Goal: Information Seeking & Learning: Learn about a topic

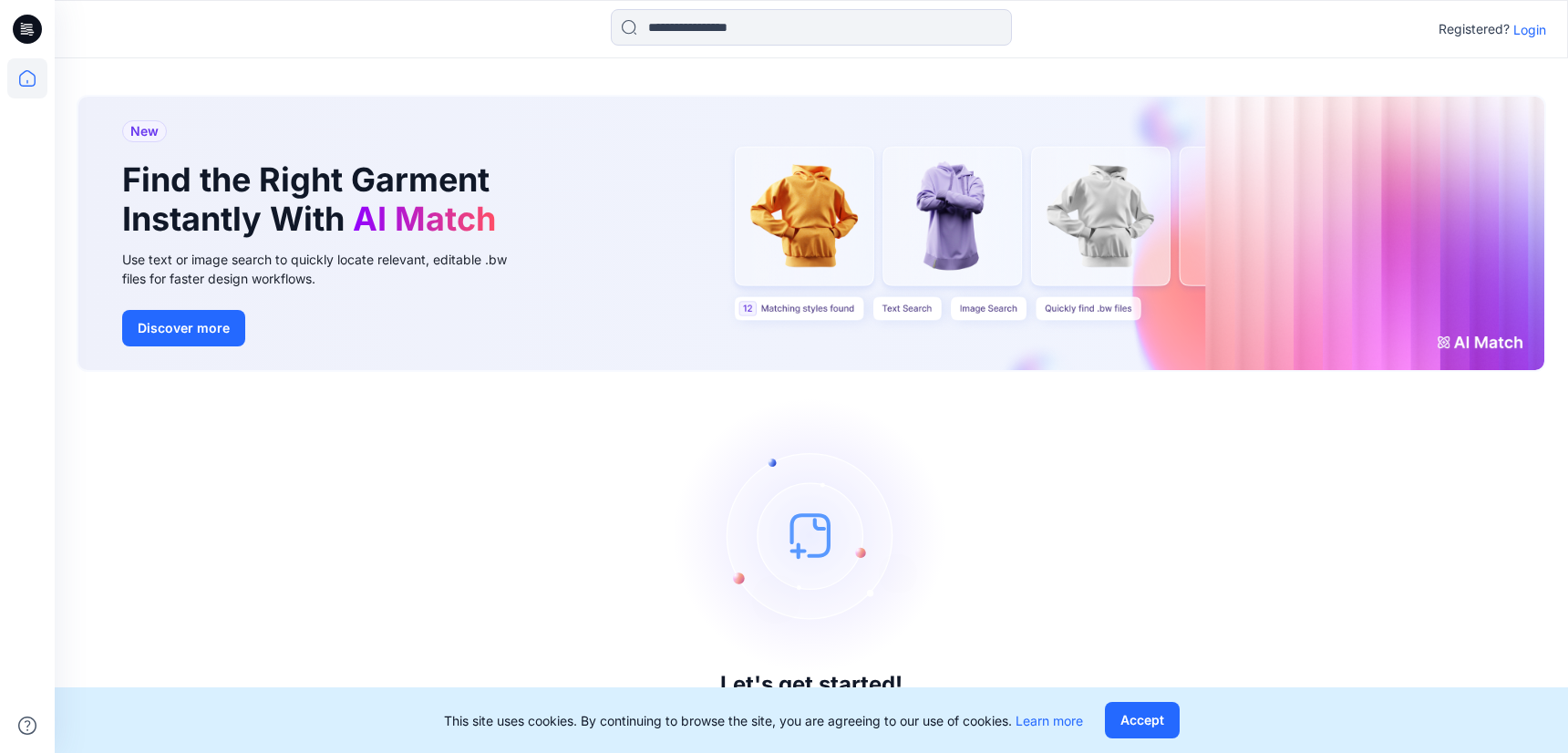
click at [1523, 34] on p "Login" at bounding box center [1529, 30] width 33 height 20
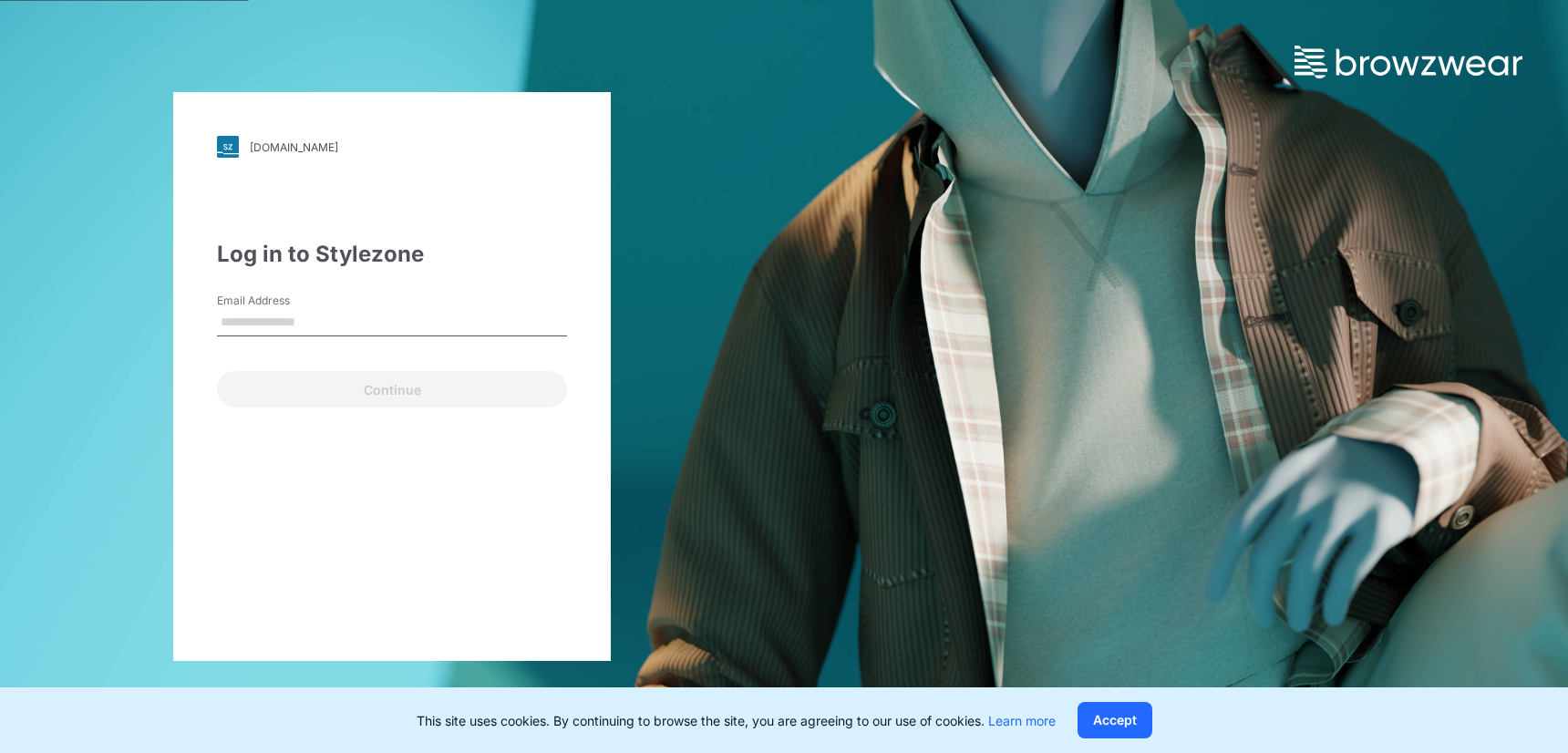
type input "**********"
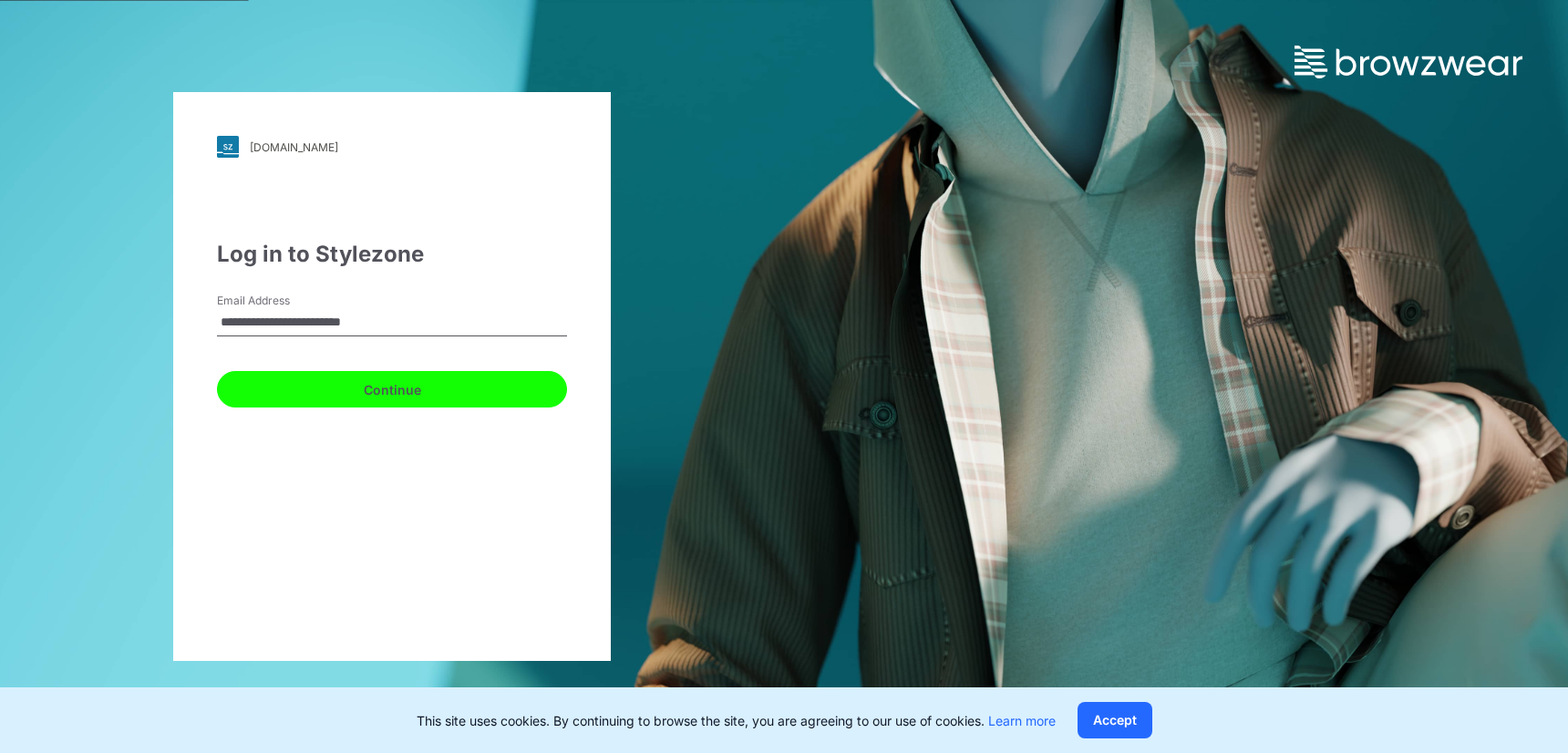
click at [348, 393] on button "Continue" at bounding box center [392, 389] width 351 height 36
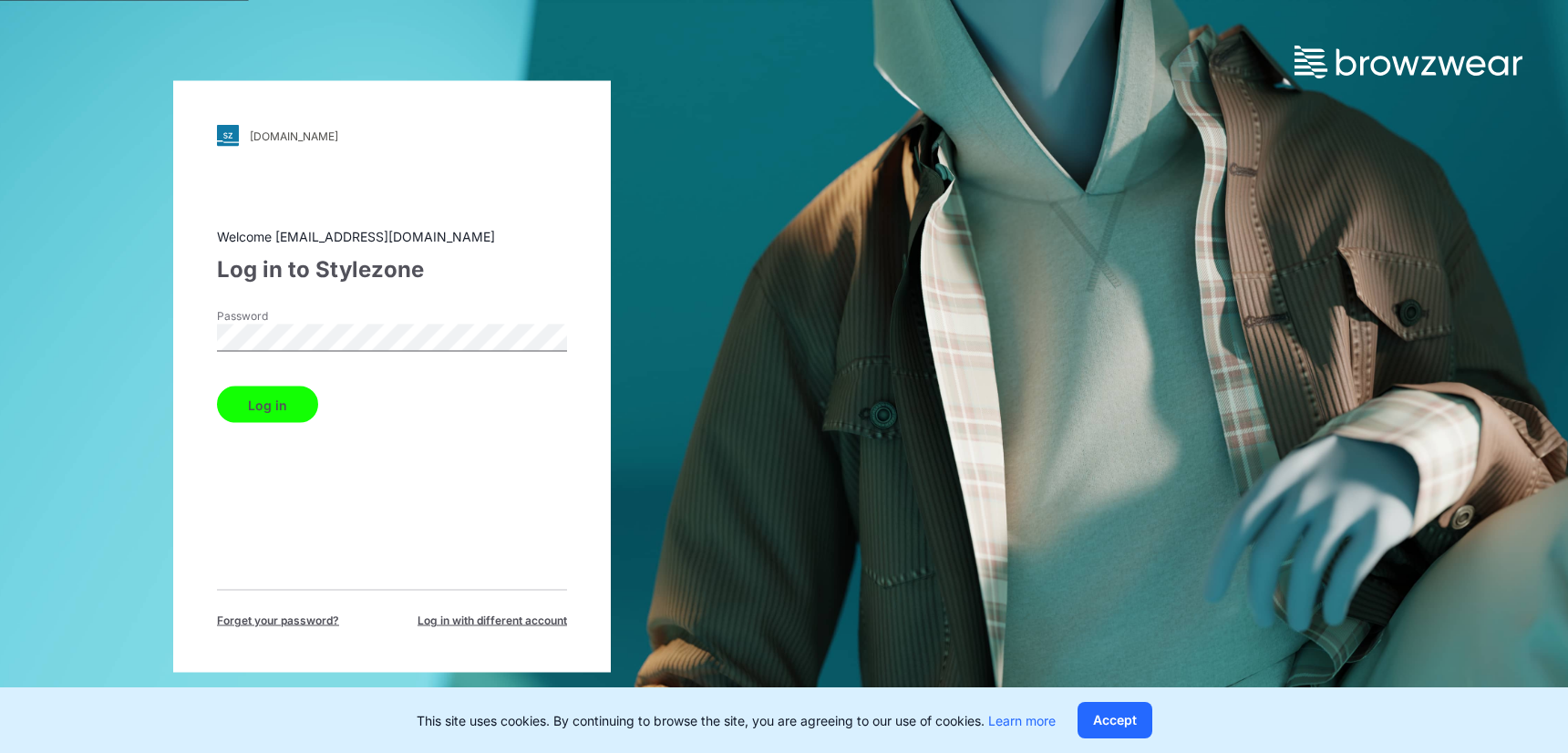
click at [286, 404] on button "Log in" at bounding box center [268, 404] width 102 height 36
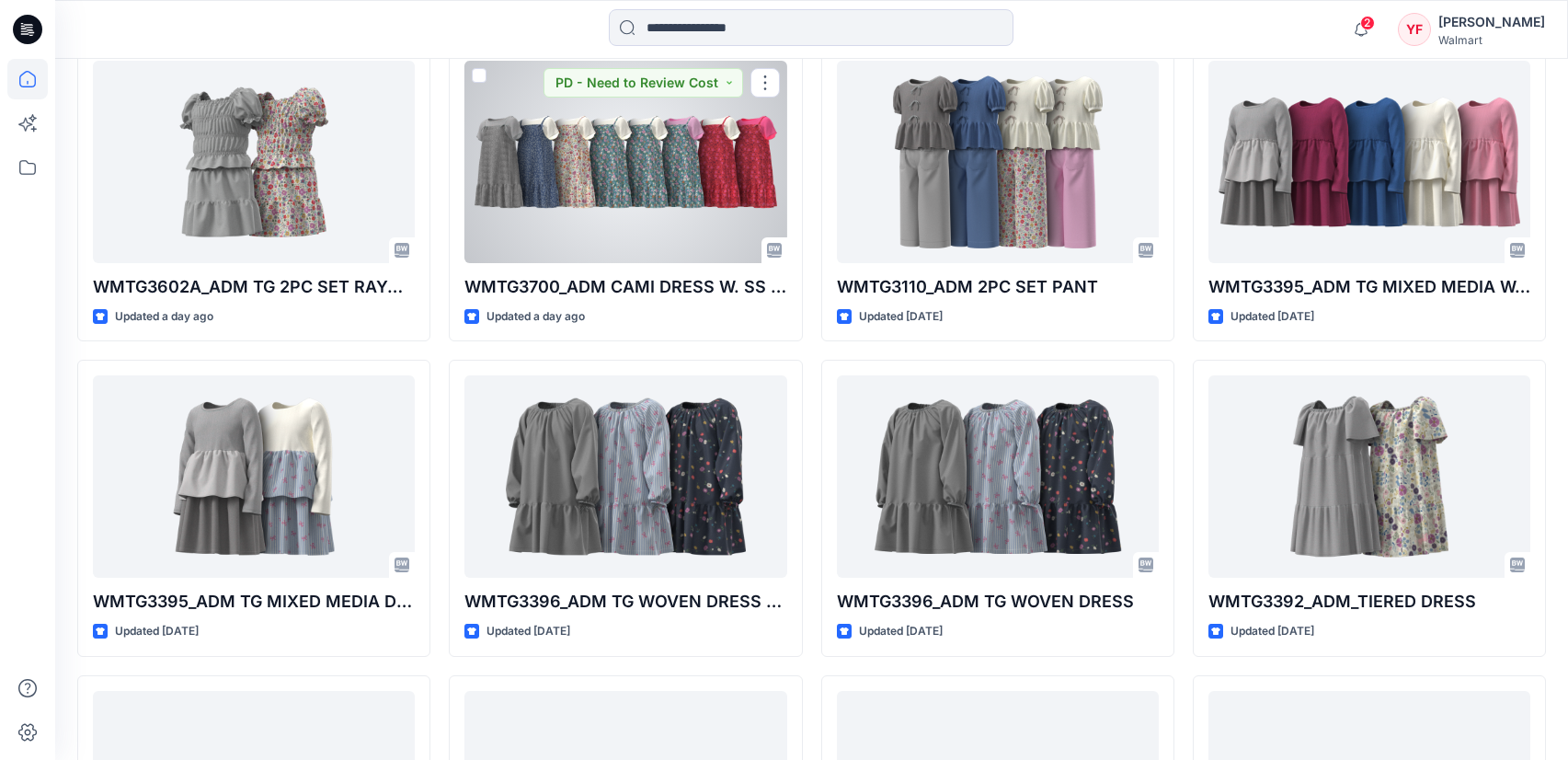
scroll to position [1162, 0]
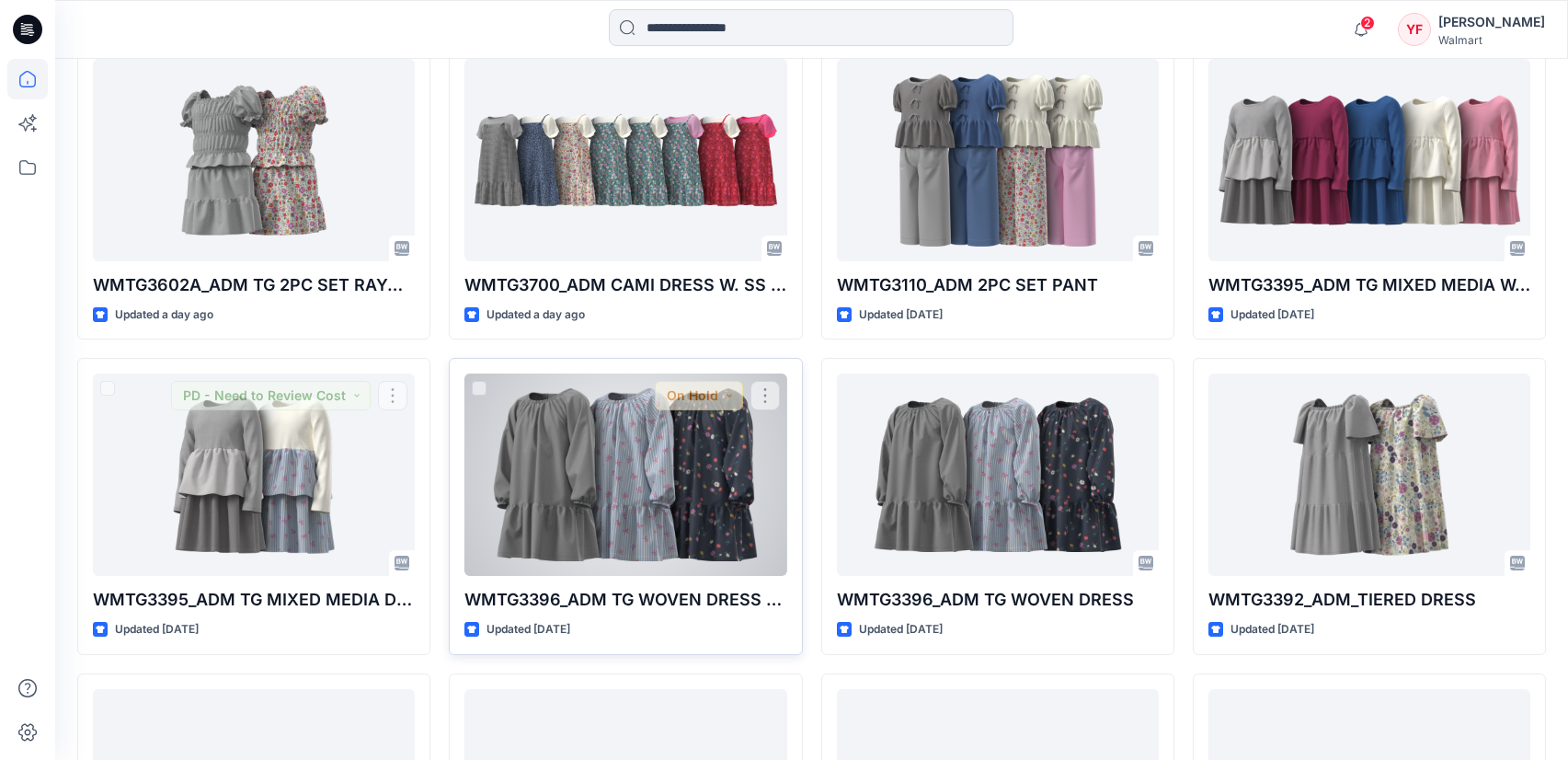
click at [662, 559] on div at bounding box center [626, 474] width 322 height 202
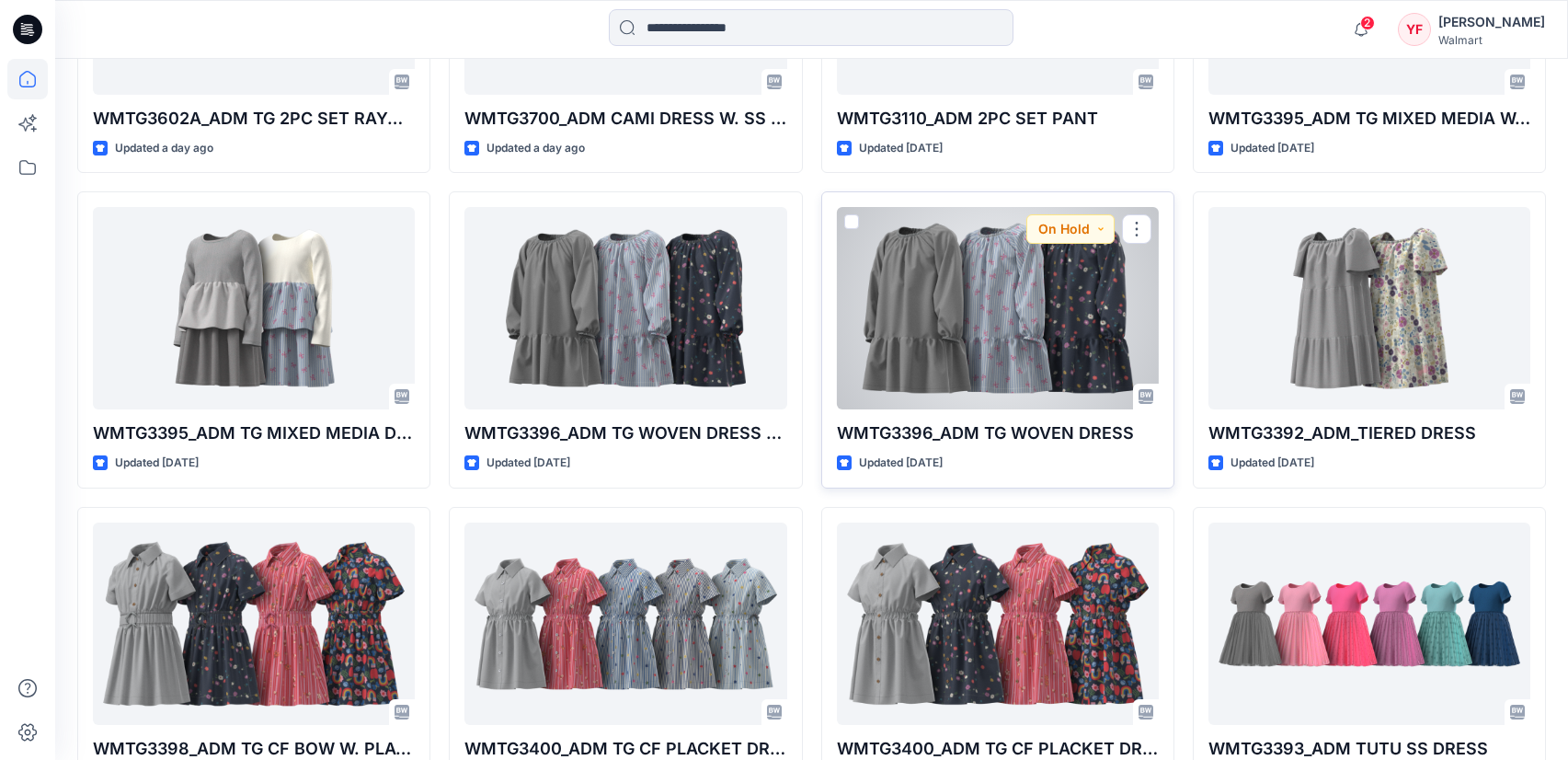
scroll to position [1502, 0]
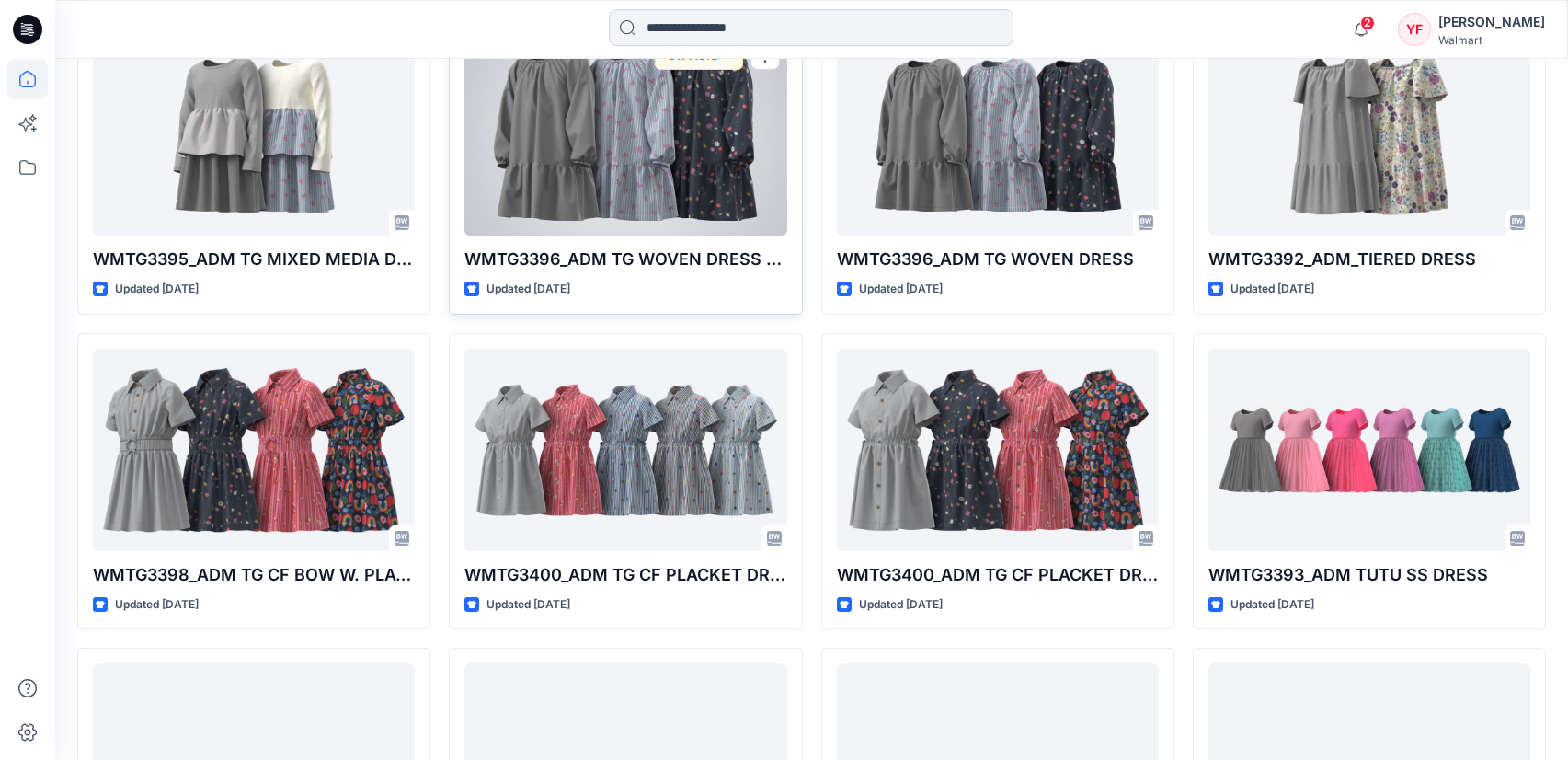
click at [666, 192] on div at bounding box center [626, 134] width 322 height 202
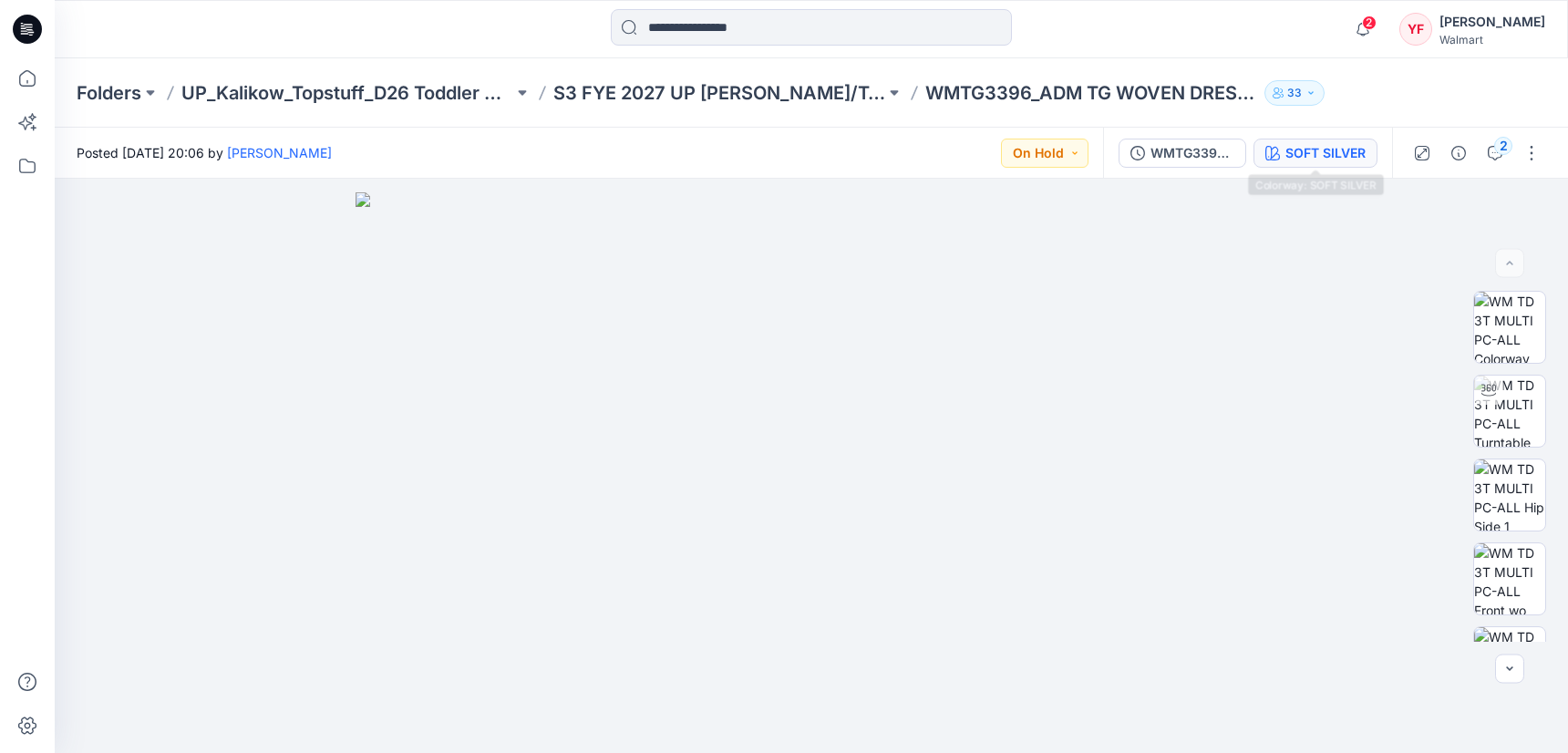
click at [1345, 151] on div "SOFT SILVER" at bounding box center [1326, 154] width 80 height 21
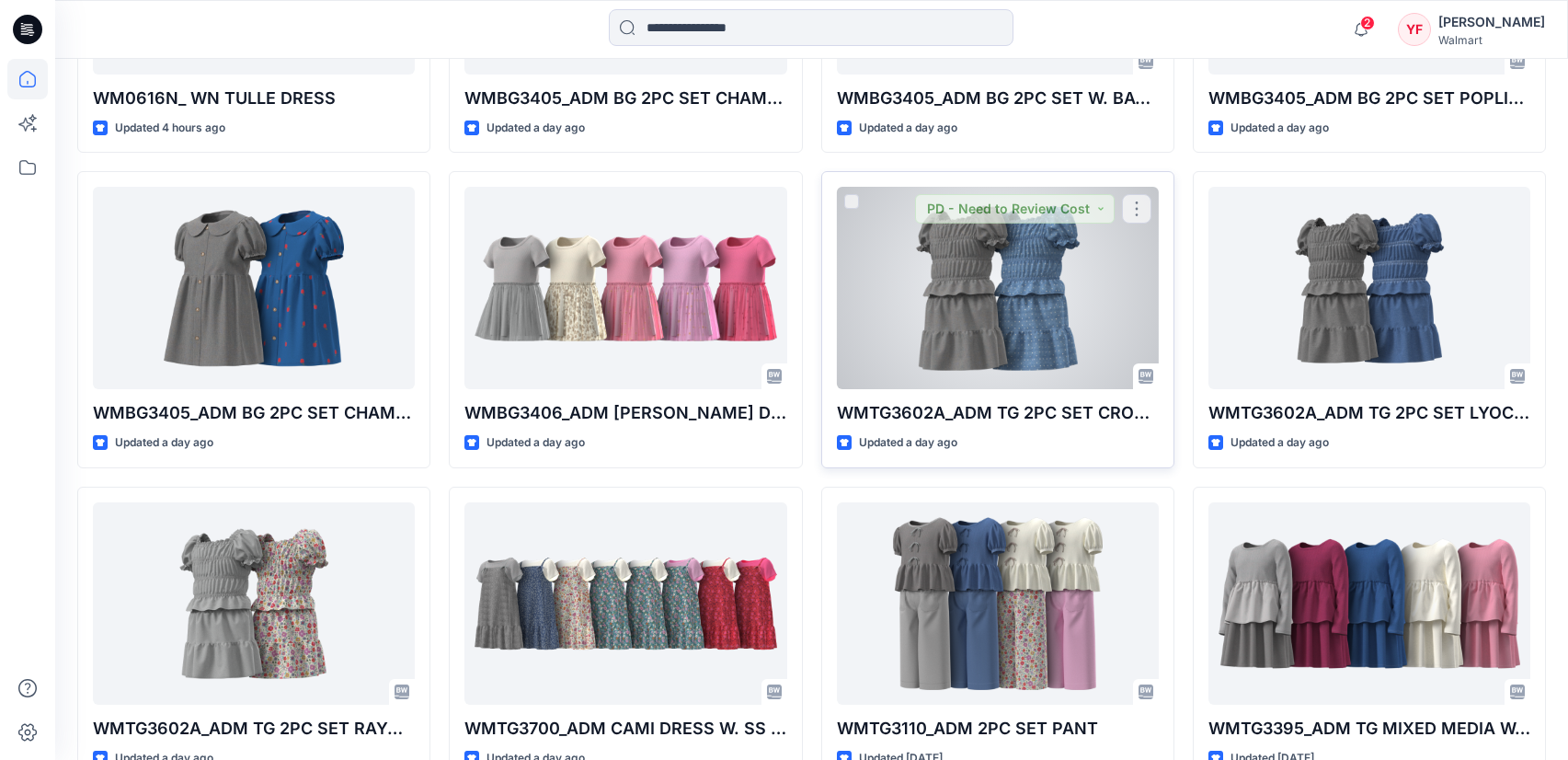
scroll to position [733, 0]
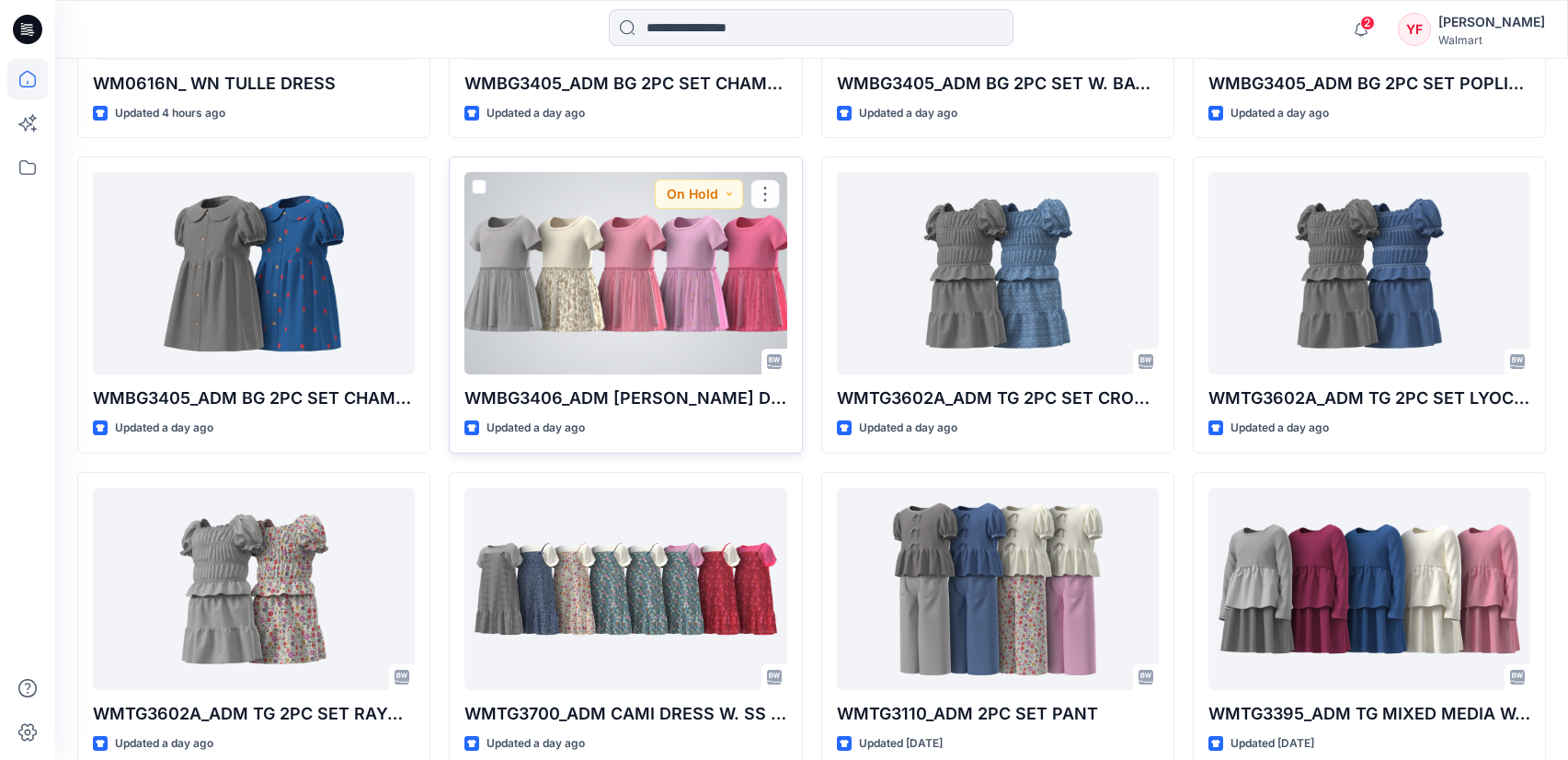
click at [697, 293] on div at bounding box center [626, 273] width 322 height 202
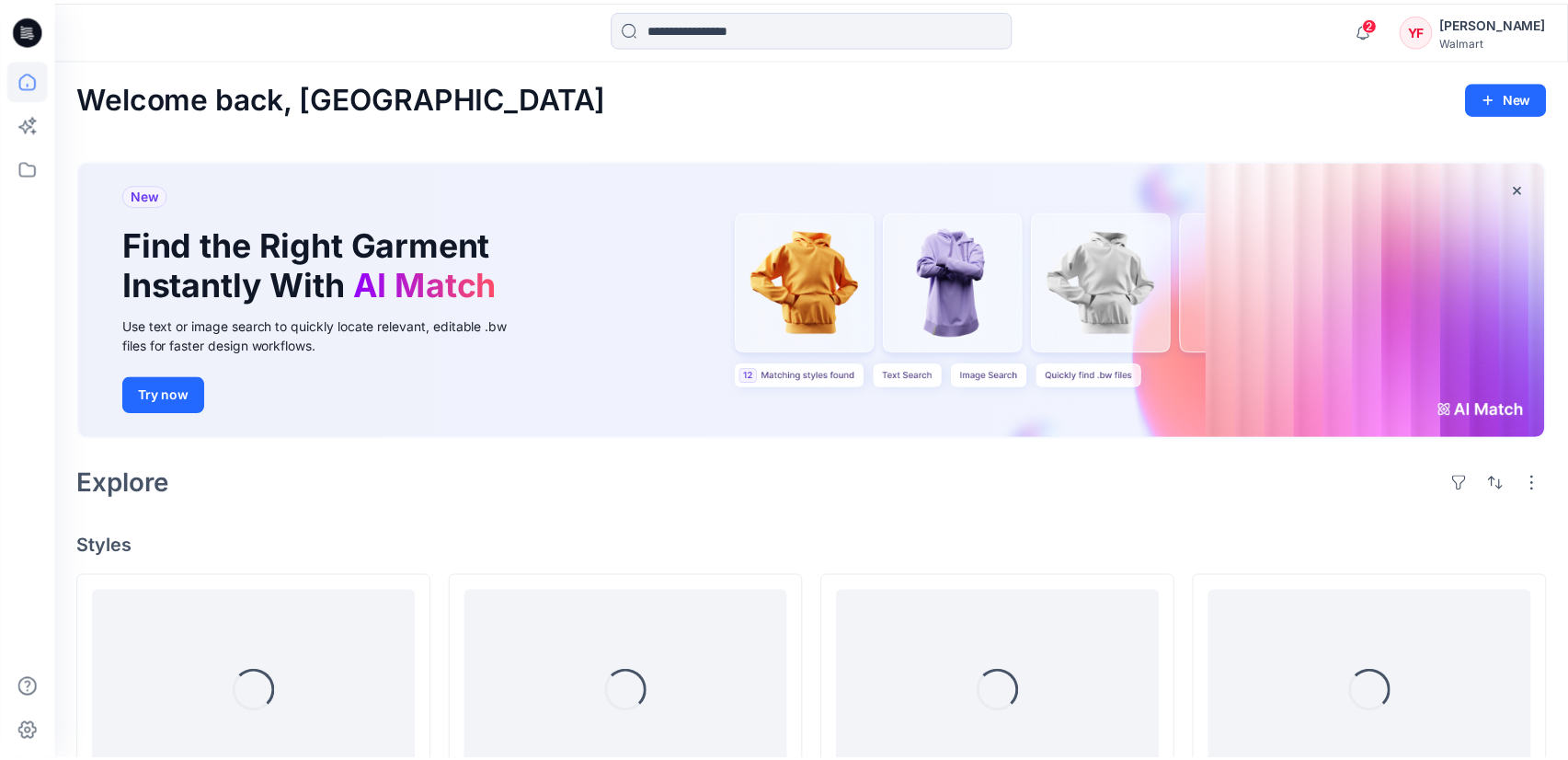
scroll to position [733, 0]
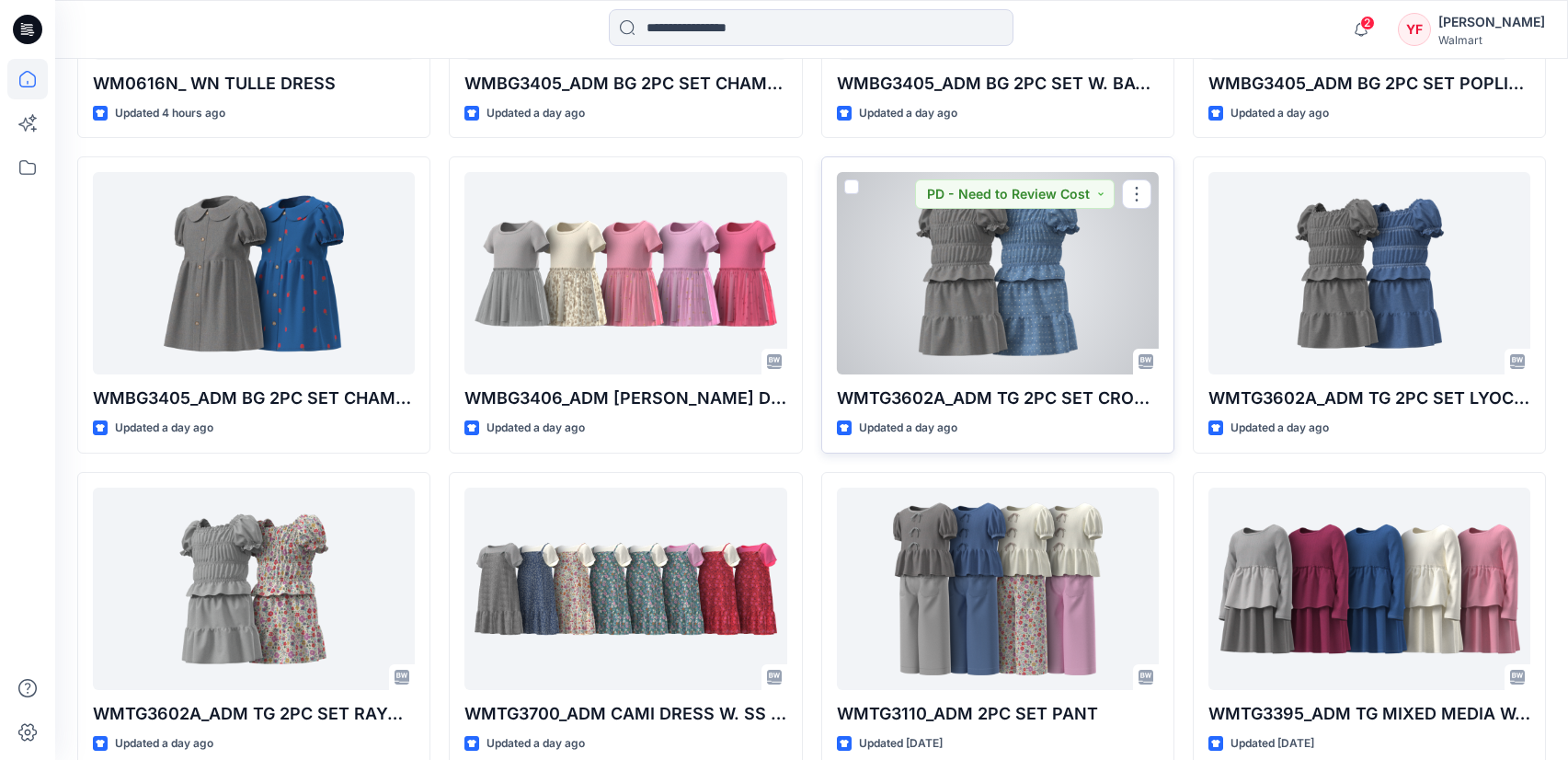
click at [980, 324] on div at bounding box center [998, 273] width 322 height 202
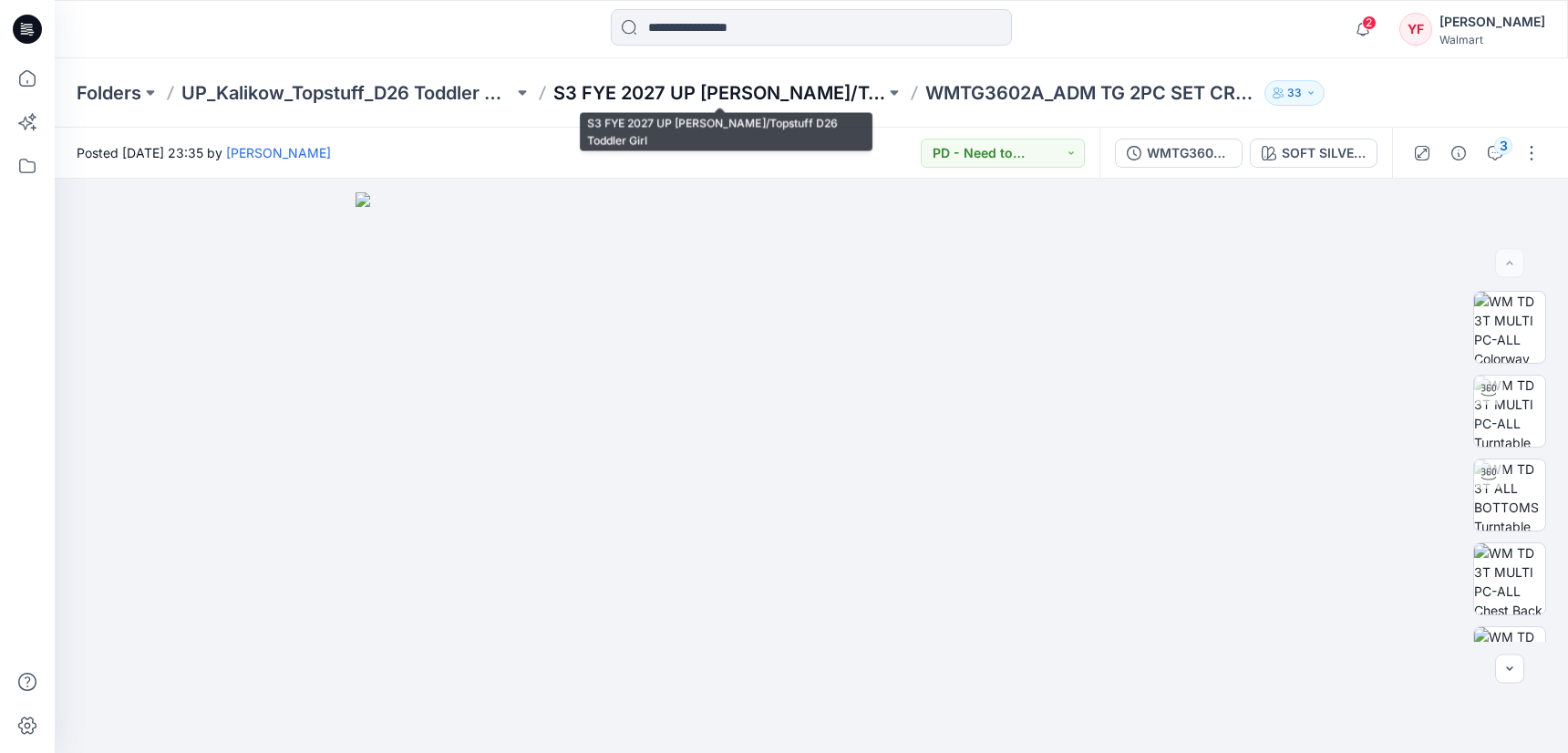
click at [794, 97] on p "S3 FYE 2027 UP [PERSON_NAME]/Topstuff D26 Toddler Girl" at bounding box center [720, 92] width 332 height 25
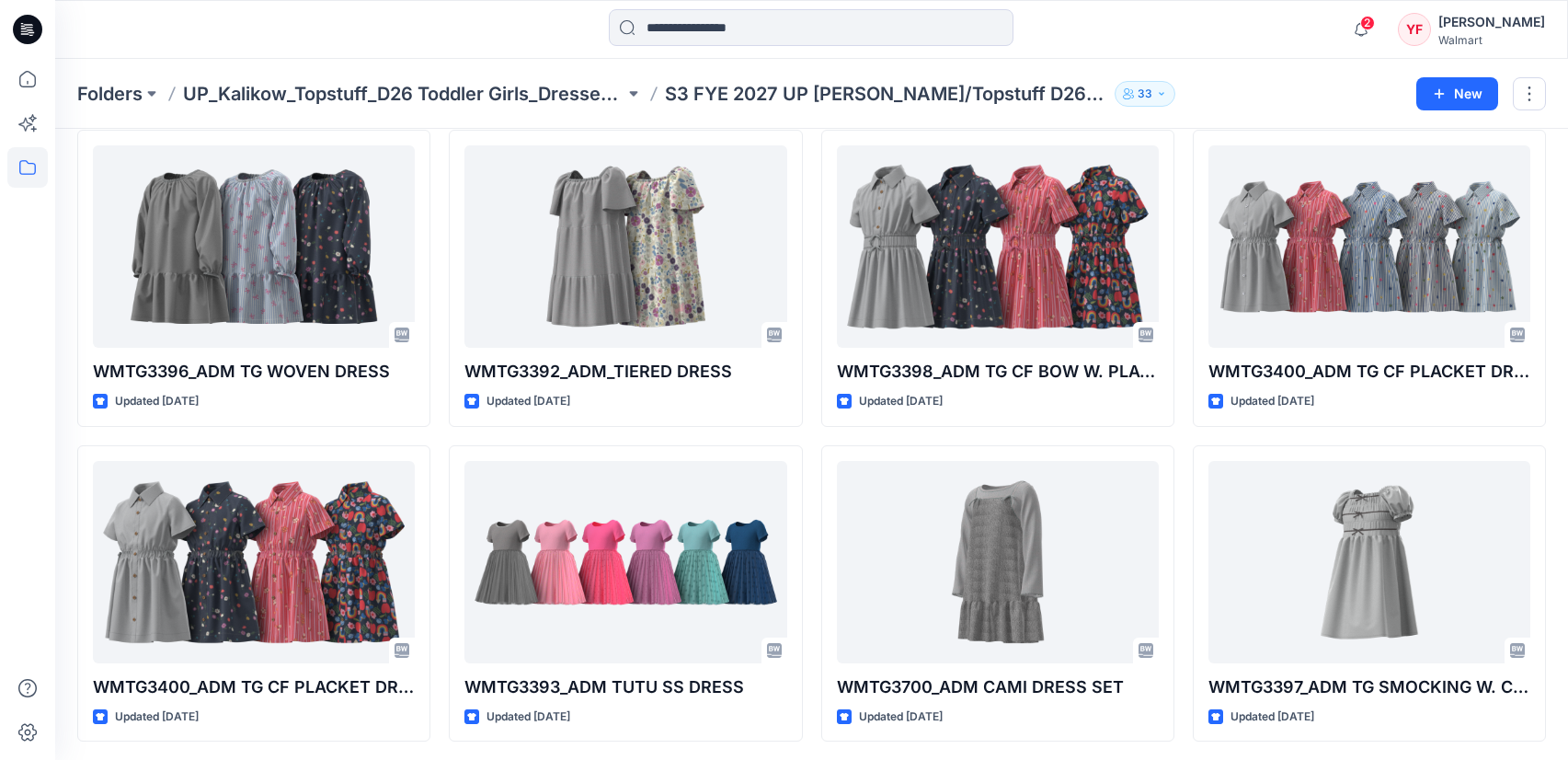
scroll to position [706, 0]
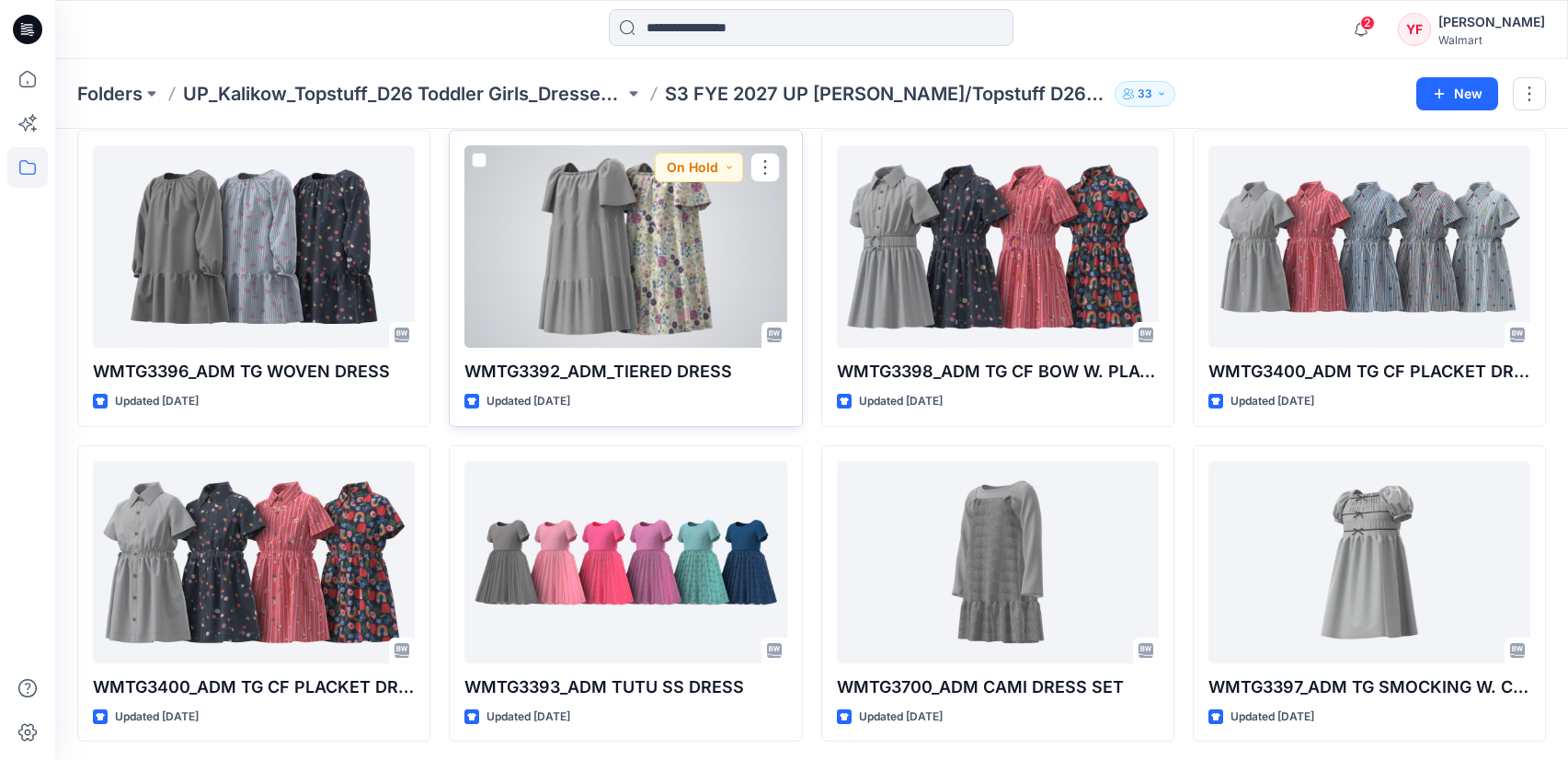
click at [679, 269] on div at bounding box center [626, 246] width 322 height 202
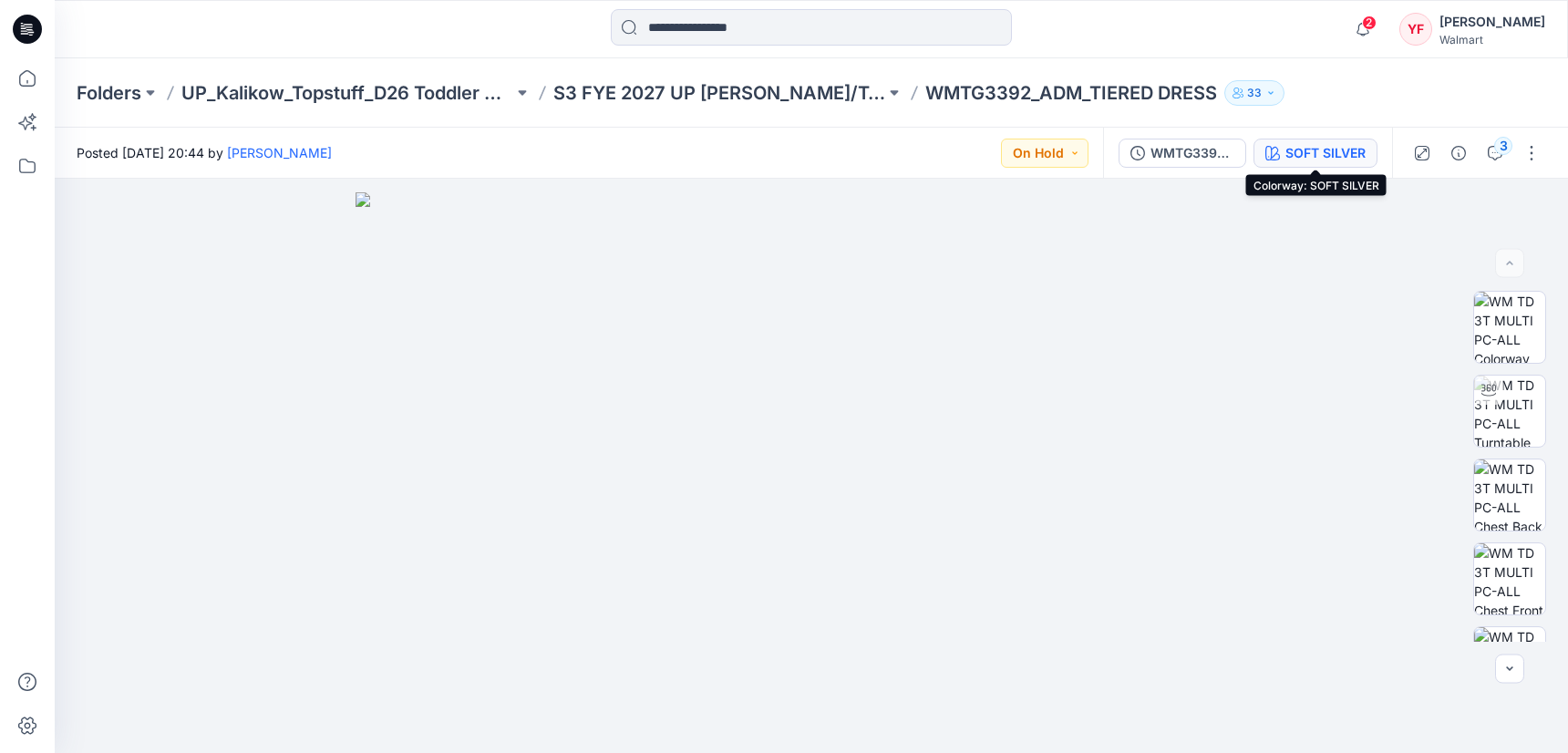
click at [1352, 147] on div "SOFT SILVER" at bounding box center [1326, 154] width 80 height 21
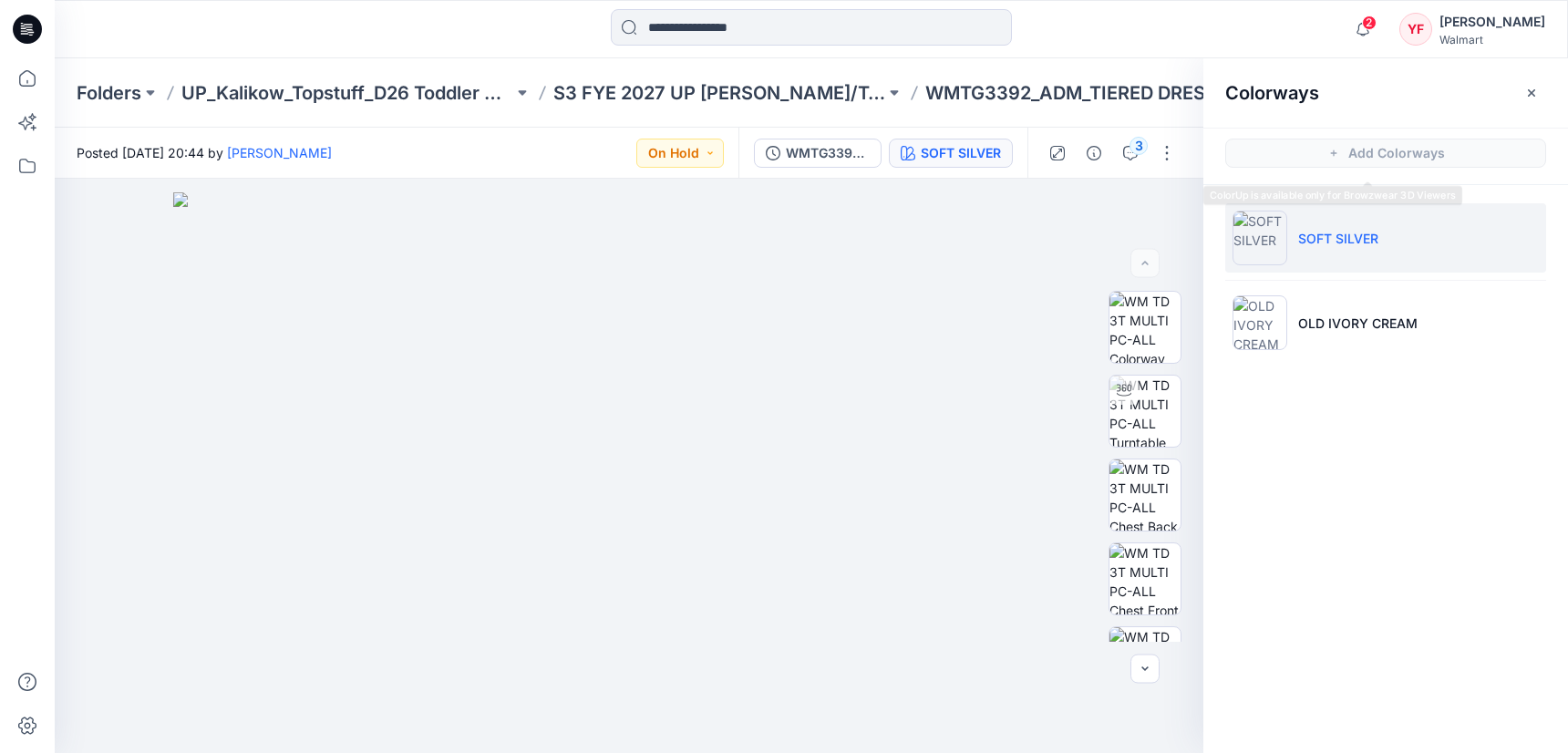
click at [1401, 472] on div "Colorways Add Colorways SOFT SILVER OLD IVORY CREAM" at bounding box center [1385, 405] width 364 height 694
